Goal: Information Seeking & Learning: Find specific fact

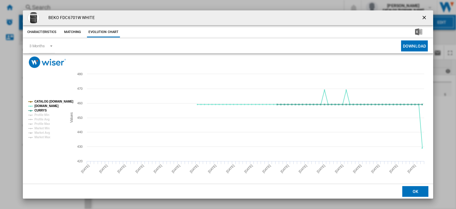
click at [421, 18] on ng-md-icon "getI18NText('BUTTONS.CLOSE_DIALOG')" at bounding box center [424, 18] width 7 height 7
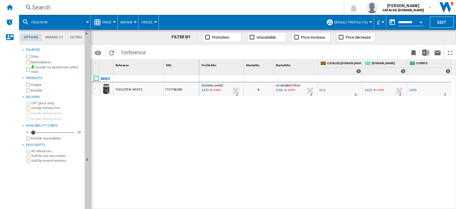
click at [44, 7] on div "Search" at bounding box center [180, 7] width 296 height 8
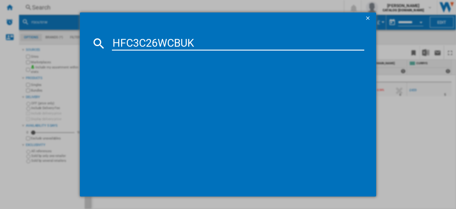
type input "HFC3C26WCBUK"
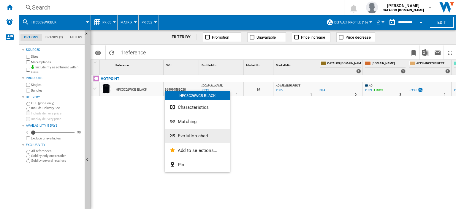
click at [186, 134] on span "Evolution chart" at bounding box center [193, 135] width 31 height 5
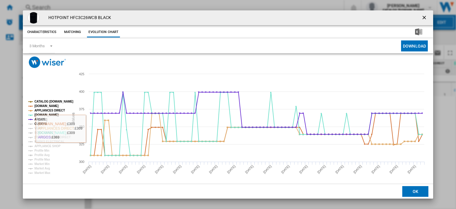
click at [40, 123] on tspan "CURRYS" at bounding box center [40, 123] width 12 height 3
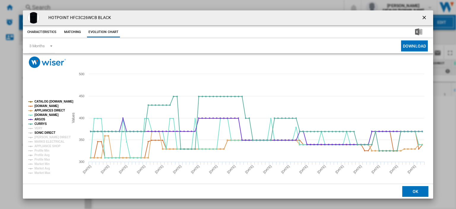
click at [40, 131] on tspan "SONIC DIRECT" at bounding box center [44, 132] width 21 height 3
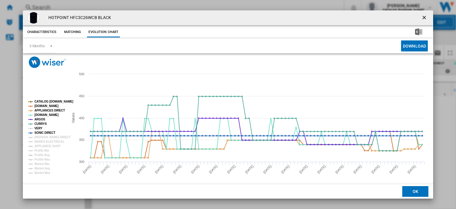
click at [39, 127] on tspan "VERY" at bounding box center [38, 127] width 8 height 3
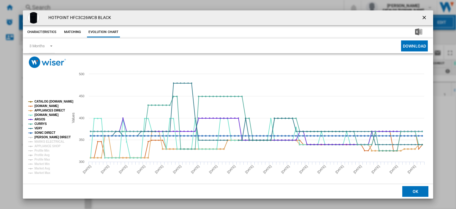
click at [39, 136] on tspan "[PERSON_NAME] DIRECT" at bounding box center [52, 136] width 36 height 3
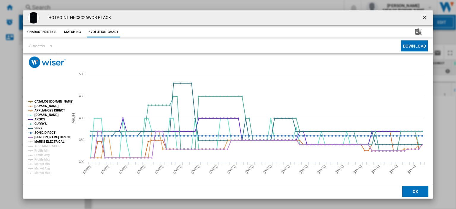
click at [41, 140] on tspan "MARKS ELECTRICAL" at bounding box center [49, 141] width 30 height 3
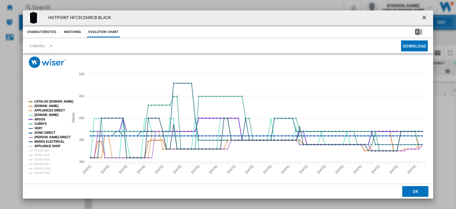
click at [41, 144] on tspan "APPLIANCE SHOP" at bounding box center [47, 145] width 26 height 3
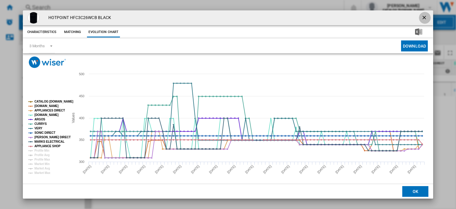
click at [421, 16] on ng-md-icon "getI18NText('BUTTONS.CLOSE_DIALOG')" at bounding box center [424, 18] width 7 height 7
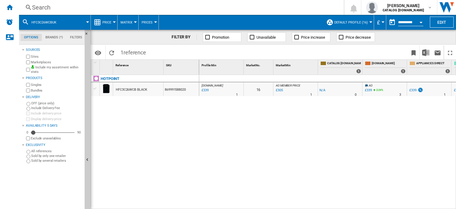
click at [39, 7] on div "Search" at bounding box center [180, 7] width 296 height 8
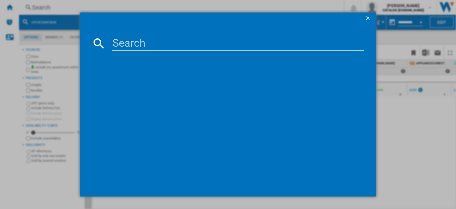
type input "C HD C82 WWGD [GEOGRAPHIC_DATA]"
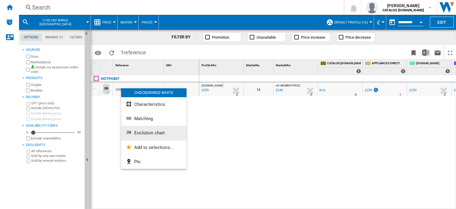
click at [154, 133] on span "Evolution chart" at bounding box center [149, 132] width 31 height 5
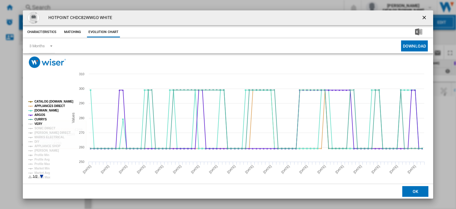
click at [38, 123] on tspan "VERY" at bounding box center [38, 123] width 8 height 3
click at [39, 128] on tspan "SONIC DIRECT" at bounding box center [44, 127] width 21 height 3
click at [40, 132] on tspan "[PERSON_NAME] DIRECT" at bounding box center [52, 132] width 36 height 3
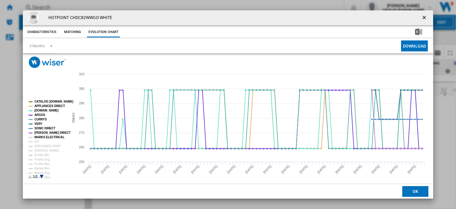
click at [40, 137] on tspan "MARKS ELECTRICAL" at bounding box center [49, 136] width 30 height 3
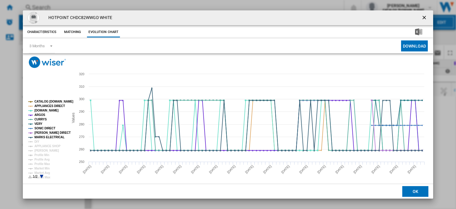
click at [39, 141] on rect "Product popup" at bounding box center [46, 139] width 40 height 83
click at [40, 146] on tspan "APPLIANCE SHOP" at bounding box center [47, 145] width 26 height 3
click at [35, 140] on tspan "DIY" at bounding box center [36, 141] width 5 height 3
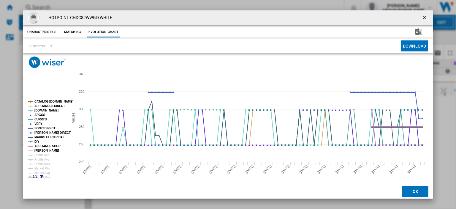
click at [42, 149] on tspan "[PERSON_NAME]" at bounding box center [46, 150] width 25 height 3
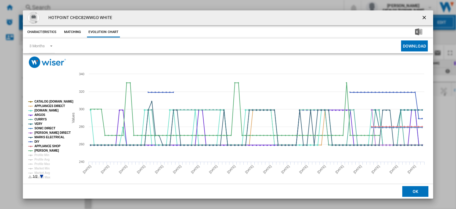
drag, startPoint x: 420, startPoint y: 16, endPoint x: 171, endPoint y: 19, distance: 248.9
click at [421, 16] on ng-md-icon "getI18NText('BUTTONS.CLOSE_DIALOG')" at bounding box center [424, 18] width 7 height 7
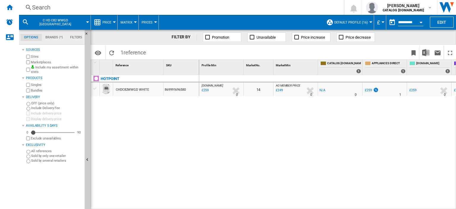
click at [38, 7] on div "Search" at bounding box center [180, 7] width 296 height 8
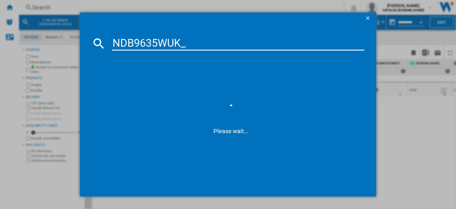
type input "NDB9635WUK"
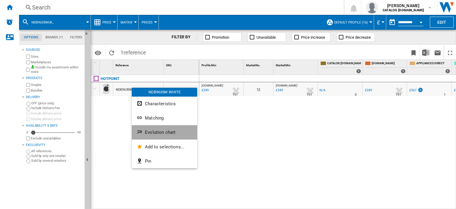
click at [159, 134] on span "Evolution chart" at bounding box center [160, 131] width 31 height 5
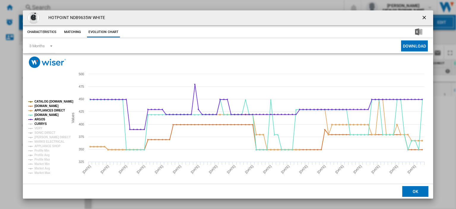
click at [41, 124] on tspan "CURRYS" at bounding box center [40, 123] width 12 height 3
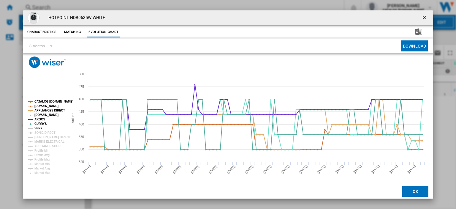
click at [41, 128] on tspan "VERY" at bounding box center [38, 127] width 8 height 3
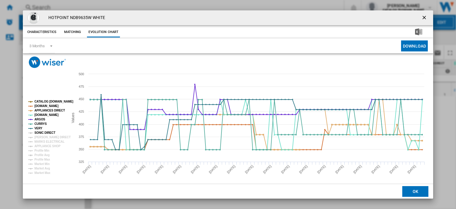
click at [40, 133] on tspan "SONIC DIRECT" at bounding box center [44, 132] width 21 height 3
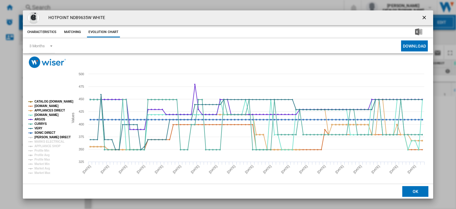
click at [40, 136] on tspan "[PERSON_NAME] DIRECT" at bounding box center [52, 136] width 36 height 3
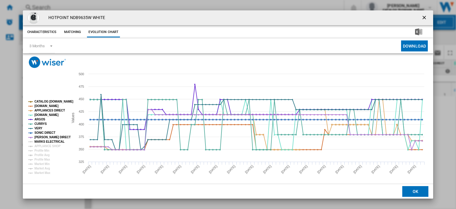
click at [42, 141] on tspan "MARKS ELECTRICAL" at bounding box center [49, 141] width 30 height 3
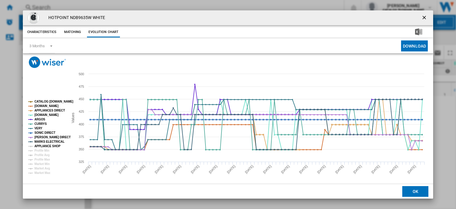
click at [41, 145] on tspan "APPLIANCE SHOP" at bounding box center [47, 145] width 26 height 3
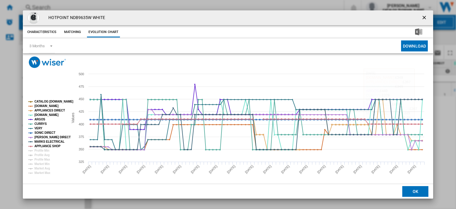
click at [423, 16] on ng-md-icon "getI18NText('BUTTONS.CLOSE_DIALOG')" at bounding box center [424, 18] width 7 height 7
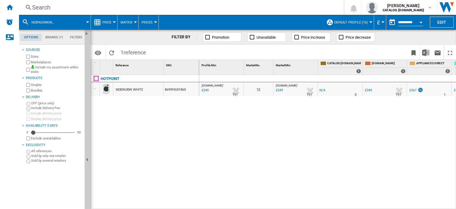
click at [205, 90] on div "£349" at bounding box center [205, 90] width 8 height 6
